Goal: Transaction & Acquisition: Download file/media

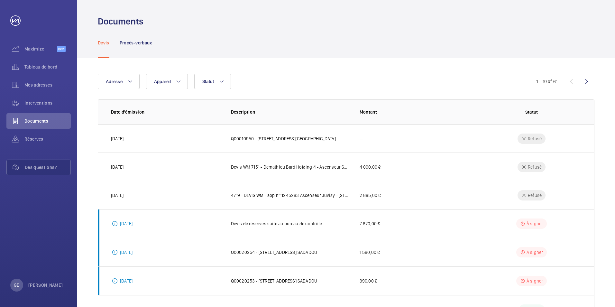
scroll to position [53, 0]
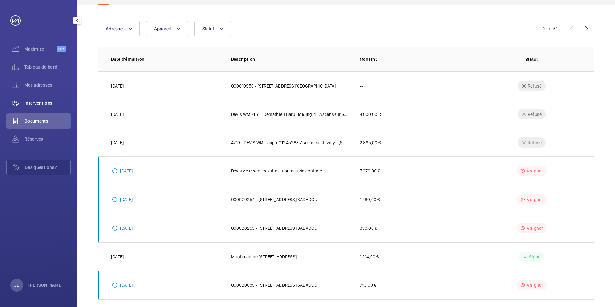
click at [41, 102] on span "Interventions" at bounding box center [47, 103] width 46 height 6
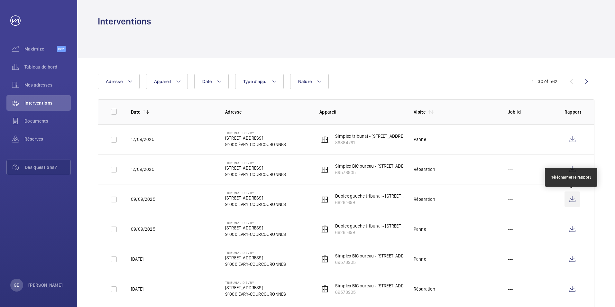
click at [571, 200] on wm-front-icon-button at bounding box center [571, 198] width 15 height 15
